Goal: Information Seeking & Learning: Learn about a topic

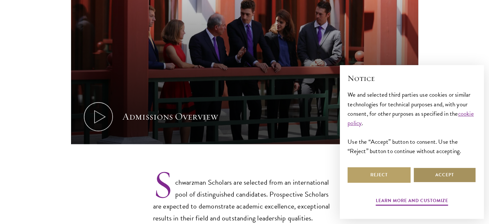
click at [432, 178] on button "Accept" at bounding box center [445, 174] width 63 height 15
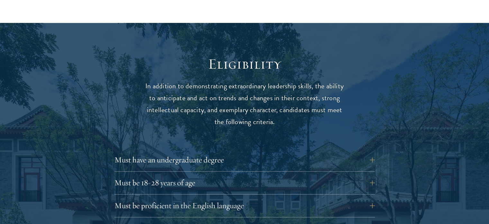
scroll to position [869, 0]
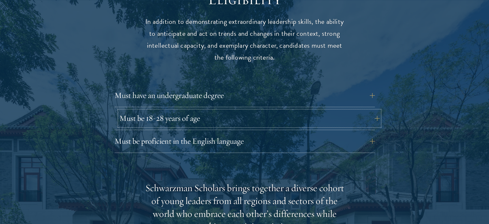
click at [368, 110] on button "Must be 18-28 years of age" at bounding box center [249, 117] width 261 height 15
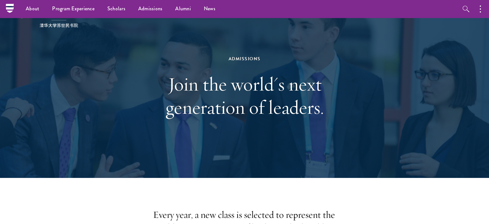
scroll to position [0, 0]
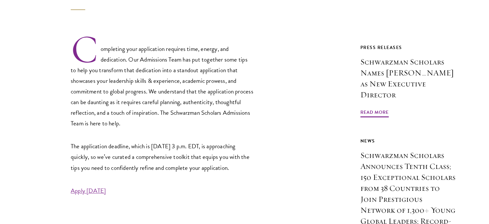
scroll to position [257, 0]
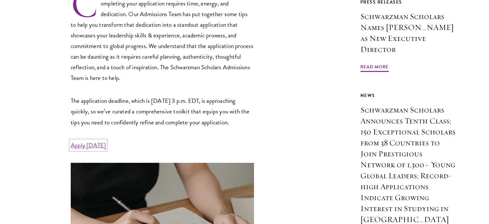
click at [83, 150] on link "Apply Today" at bounding box center [88, 144] width 35 height 9
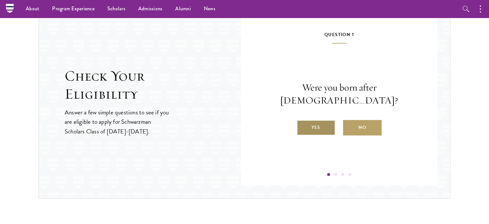
scroll to position [644, 0]
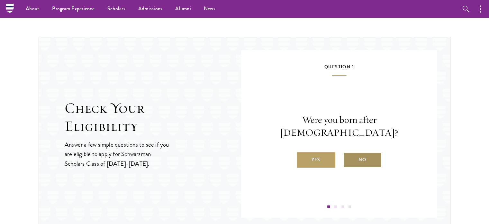
click at [368, 154] on label "No" at bounding box center [362, 159] width 39 height 15
click at [349, 154] on input "No" at bounding box center [346, 156] width 6 height 6
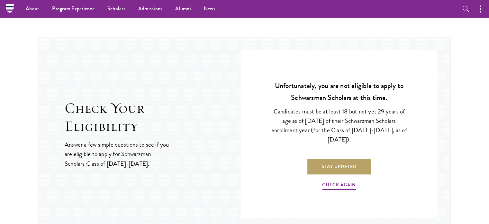
click at [346, 177] on p "Check Again" at bounding box center [339, 182] width 138 height 16
click at [344, 182] on link "Check Again" at bounding box center [339, 186] width 34 height 10
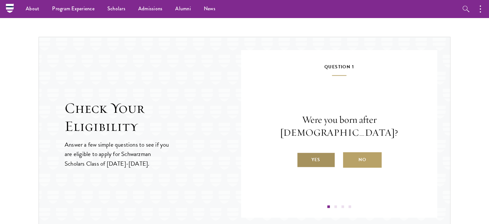
click at [328, 152] on label "Yes" at bounding box center [316, 159] width 39 height 15
click at [303, 153] on input "Yes" at bounding box center [300, 156] width 6 height 6
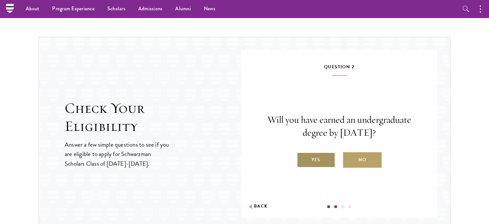
click at [325, 158] on label "Yes" at bounding box center [316, 159] width 39 height 15
click at [303, 158] on input "Yes" at bounding box center [300, 156] width 6 height 6
click at [0, 0] on div "Are you a native English speaker or have you studied for at least two years in …" at bounding box center [0, 0] width 0 height 0
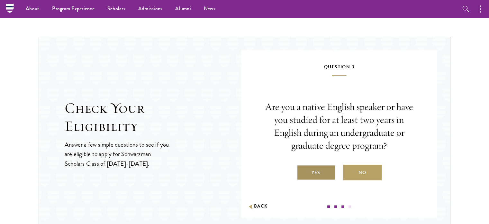
click at [321, 176] on label "Yes" at bounding box center [316, 171] width 39 height 15
click at [303, 171] on input "Yes" at bounding box center [300, 168] width 6 height 6
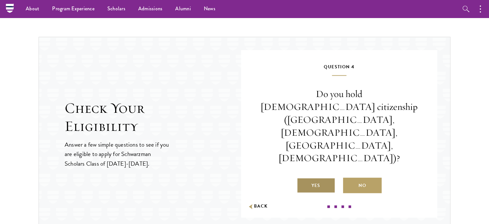
click at [321, 177] on label "Yes" at bounding box center [316, 184] width 39 height 15
click at [303, 178] on input "Yes" at bounding box center [300, 181] width 6 height 6
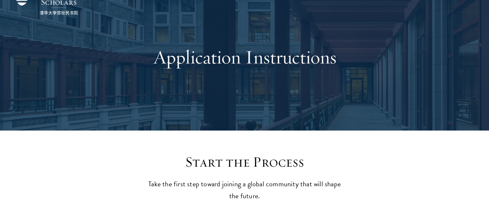
scroll to position [0, 0]
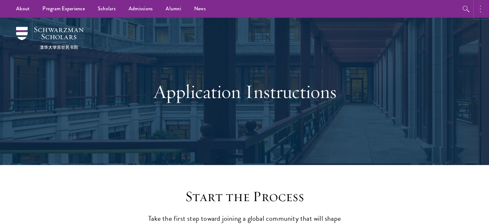
click at [478, 2] on button "button" at bounding box center [482, 9] width 14 height 18
click at [395, 55] on div "Application Instructions" at bounding box center [244, 91] width 425 height 147
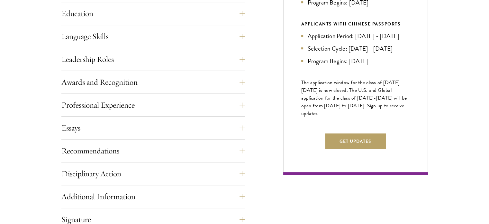
scroll to position [354, 0]
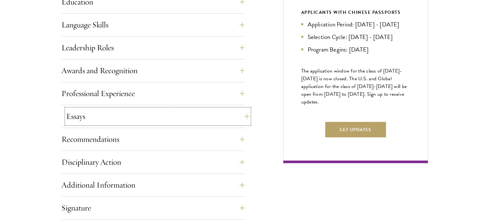
click at [243, 110] on button "Essays" at bounding box center [157, 115] width 183 height 15
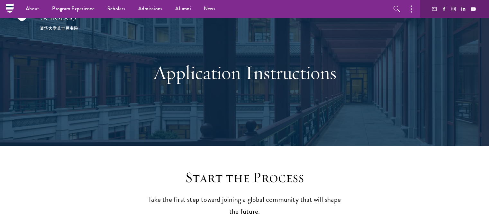
scroll to position [0, 0]
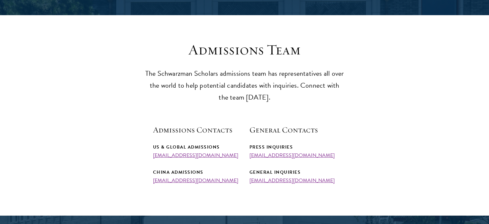
scroll to position [161, 0]
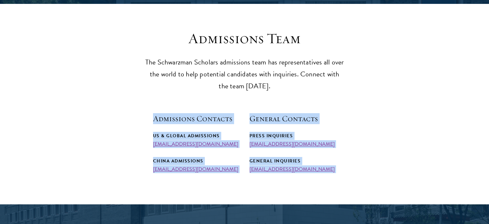
drag, startPoint x: 330, startPoint y: 177, endPoint x: 153, endPoint y: 117, distance: 186.7
copy main "Admissions Contacts US & Global Admissions admissions@schwarzmanscholars.org Ch…"
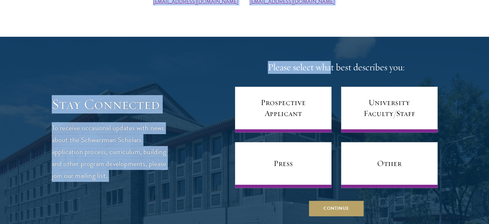
scroll to position [354, 0]
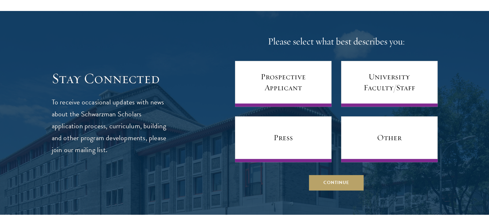
click at [450, 85] on div at bounding box center [244, 112] width 489 height 203
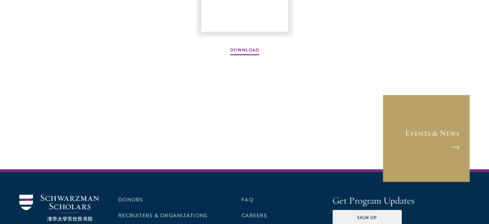
scroll to position [998, 0]
drag, startPoint x: 244, startPoint y: 47, endPoint x: 253, endPoint y: 45, distance: 8.7
click at [244, 47] on link "Download" at bounding box center [244, 51] width 29 height 10
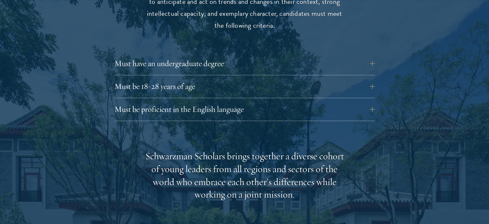
scroll to position [901, 0]
click at [372, 78] on button "Must be 18-28 years of age" at bounding box center [249, 85] width 261 height 15
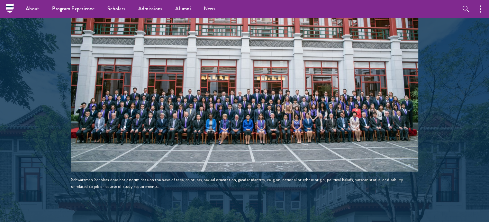
scroll to position [1159, 0]
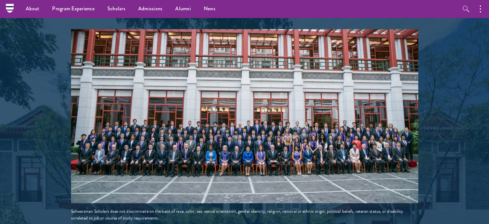
click at [150, 123] on img at bounding box center [245, 116] width 348 height 174
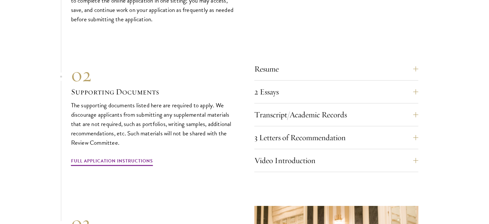
scroll to position [2060, 0]
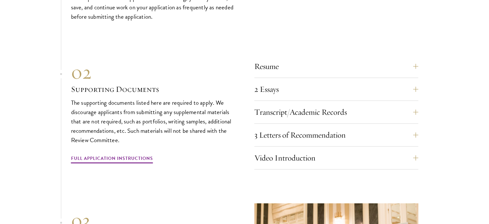
click at [369, 84] on div "2 Essays The two required essays are a Leadership Essay (750 words) and a State…" at bounding box center [337, 90] width 164 height 19
click at [414, 81] on button "2 Essays" at bounding box center [341, 88] width 164 height 15
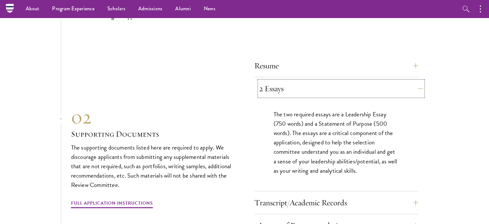
scroll to position [2006, 0]
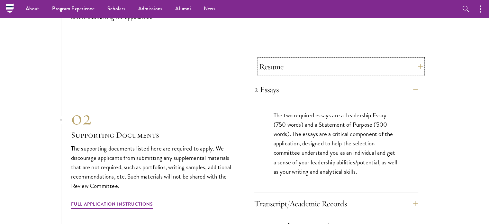
click at [416, 59] on button "Resume" at bounding box center [341, 66] width 164 height 15
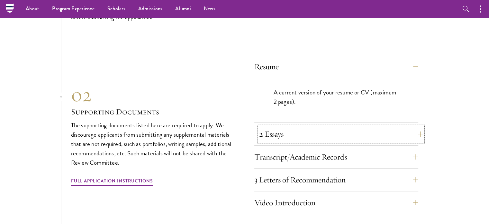
click at [414, 126] on button "2 Essays" at bounding box center [341, 133] width 164 height 15
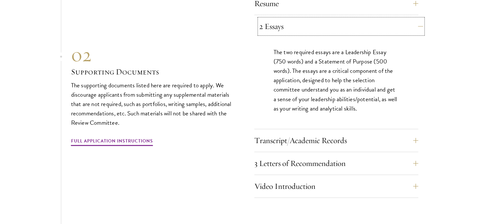
scroll to position [2070, 0]
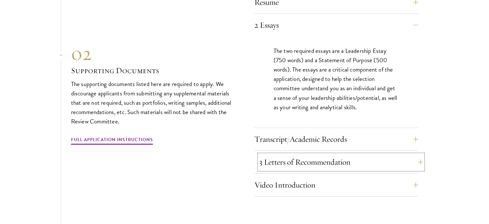
click at [412, 154] on button "3 Letters of Recommendation" at bounding box center [341, 161] width 164 height 15
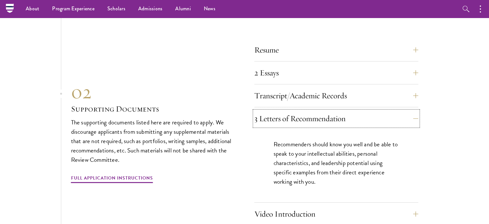
scroll to position [2006, 0]
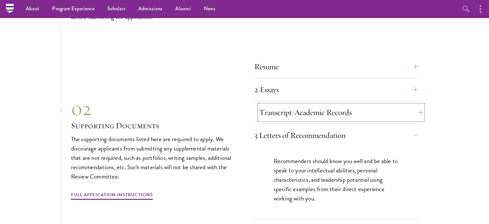
click at [410, 105] on button "Transcript/Academic Records" at bounding box center [341, 112] width 164 height 15
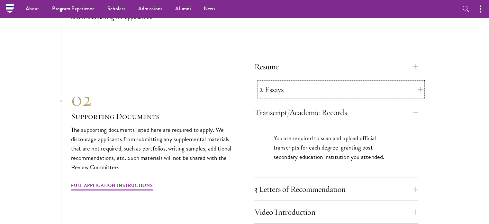
click at [414, 82] on button "2 Essays" at bounding box center [341, 89] width 164 height 15
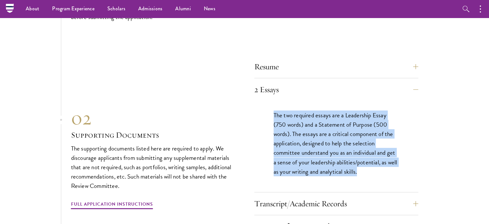
drag, startPoint x: 368, startPoint y: 157, endPoint x: 258, endPoint y: 91, distance: 127.7
click at [258, 101] on div "The two required essays are a Leadership Essay (750 words) and a Statement of P…" at bounding box center [337, 146] width 164 height 91
copy p "The two required essays are a Leadership Essay (750 words) and a Statement of P…"
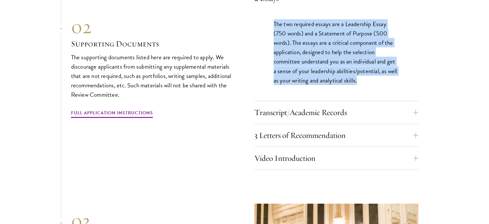
scroll to position [2134, 0]
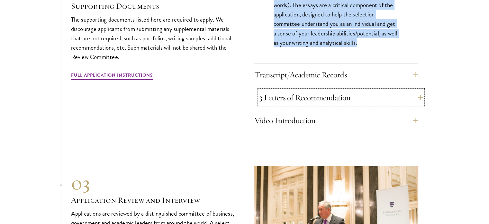
click at [396, 90] on button "3 Letters of Recommendation" at bounding box center [341, 97] width 164 height 15
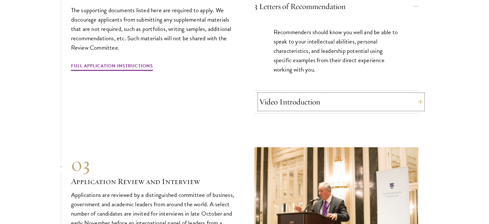
click at [402, 94] on button "Video Introduction" at bounding box center [341, 101] width 164 height 15
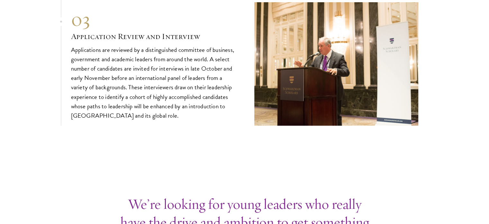
scroll to position [2295, 0]
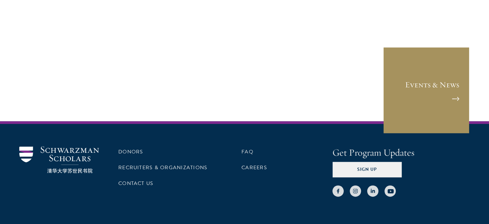
scroll to position [3306, 0]
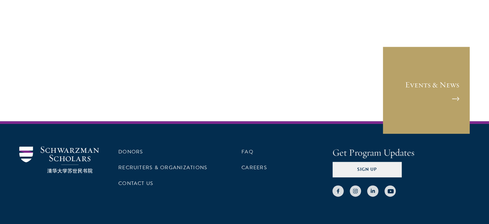
click at [380, 177] on div at bounding box center [401, 186] width 137 height 19
click at [375, 188] on icon at bounding box center [373, 190] width 5 height 5
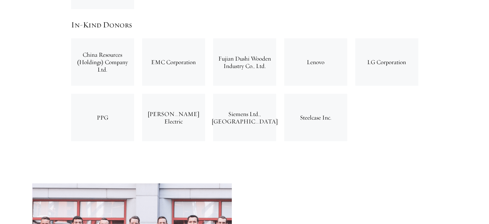
scroll to position [2253, 0]
